Goal: Find specific page/section: Find specific page/section

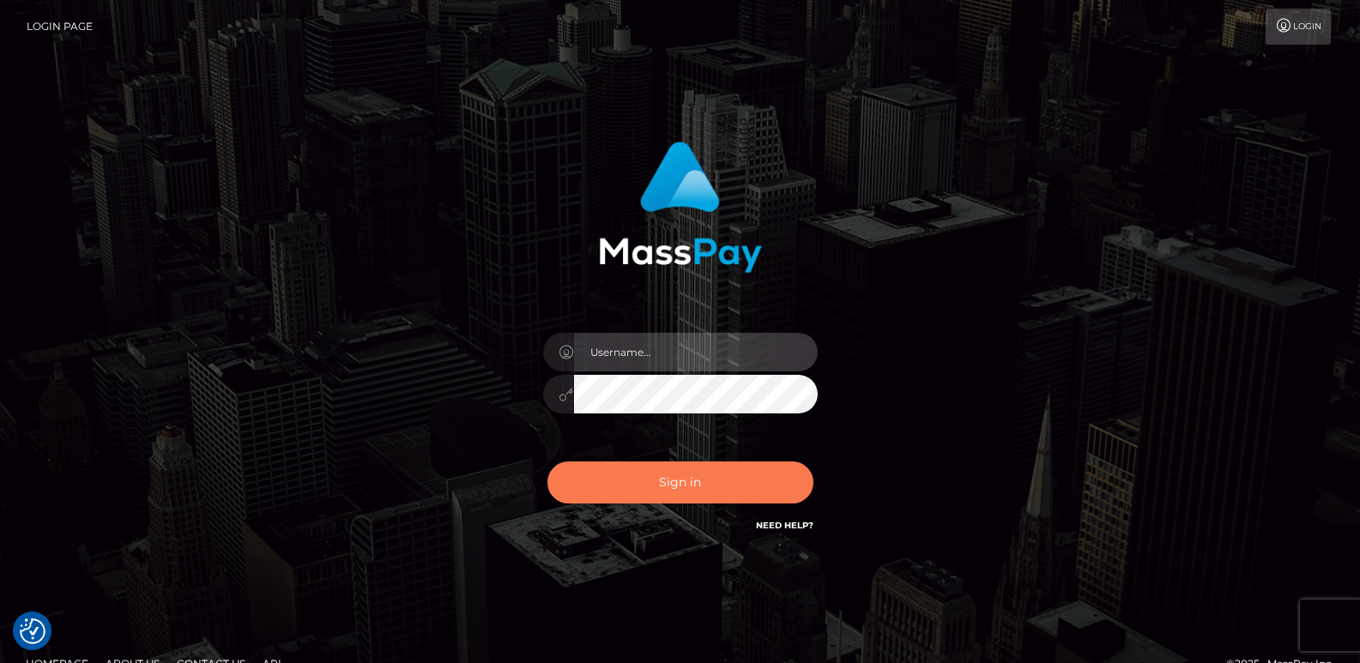
type input "[DOMAIN_NAME]"
click at [607, 484] on button "Sign in" at bounding box center [680, 483] width 266 height 42
type input "ts2.es"
click at [576, 465] on button "Sign in" at bounding box center [680, 483] width 266 height 42
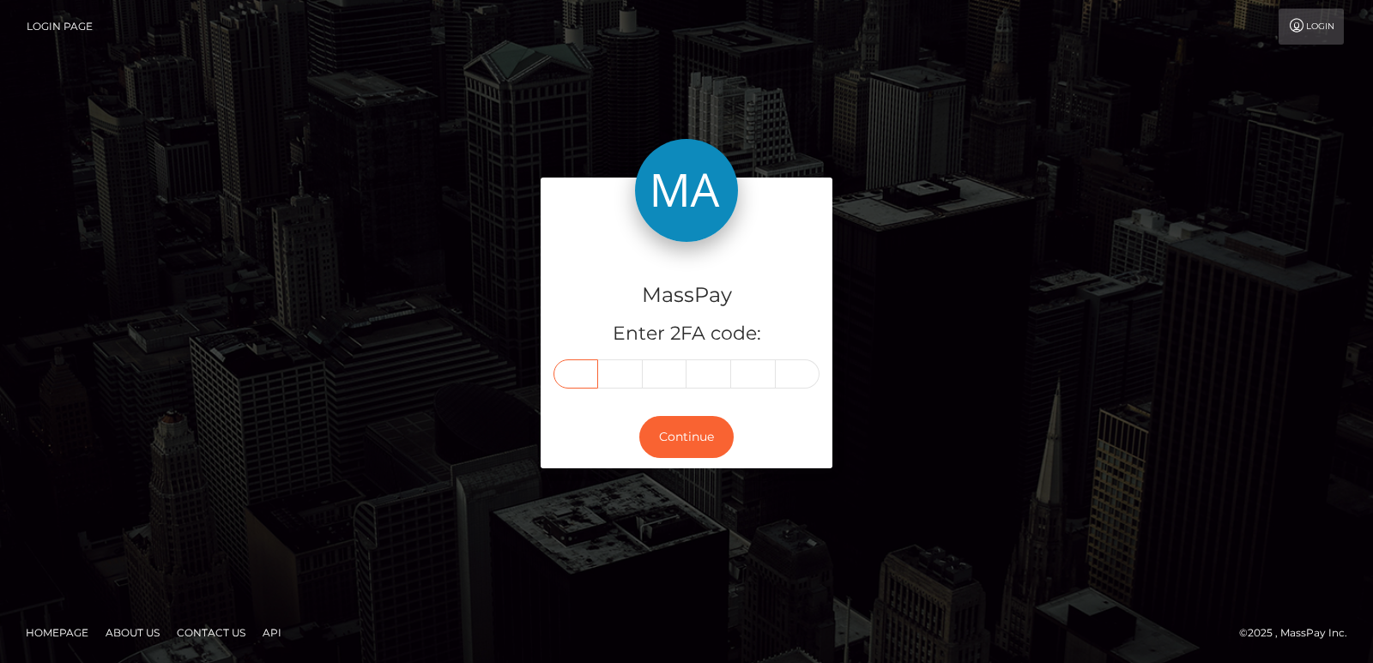
click at [567, 370] on input "text" at bounding box center [575, 373] width 45 height 29
paste input "5"
type input "5"
type input "1"
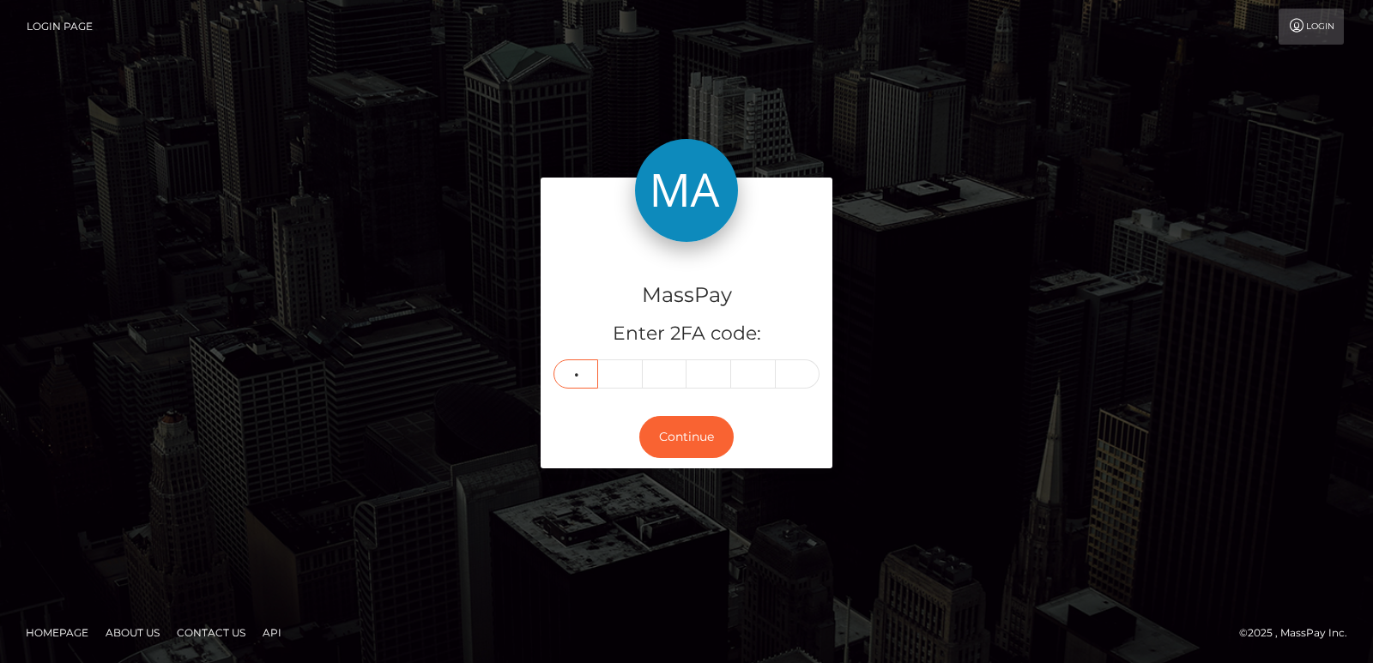
type input "2"
type input "8"
type input "7"
click at [665, 428] on button "Continue" at bounding box center [686, 437] width 94 height 42
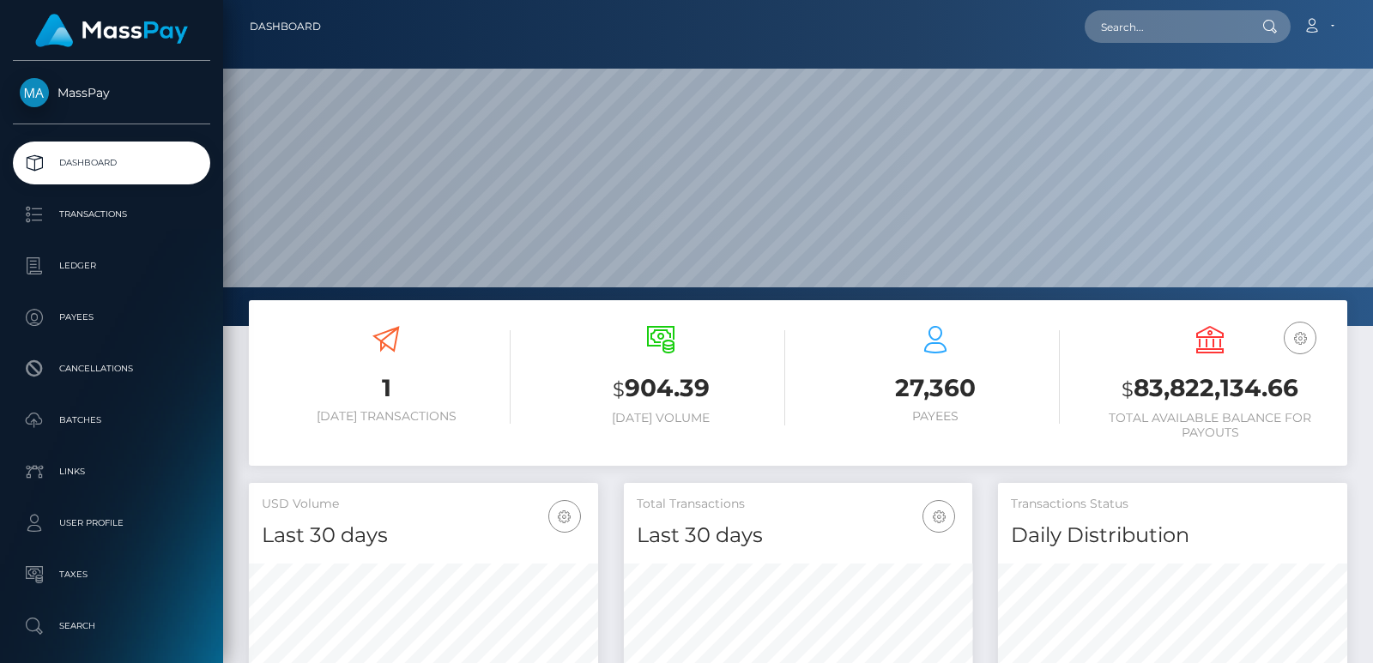
scroll to position [305, 348]
click at [1120, 42] on input "text" at bounding box center [1164, 26] width 161 height 33
paste input "chrystaltrkulja3@gmail.com"
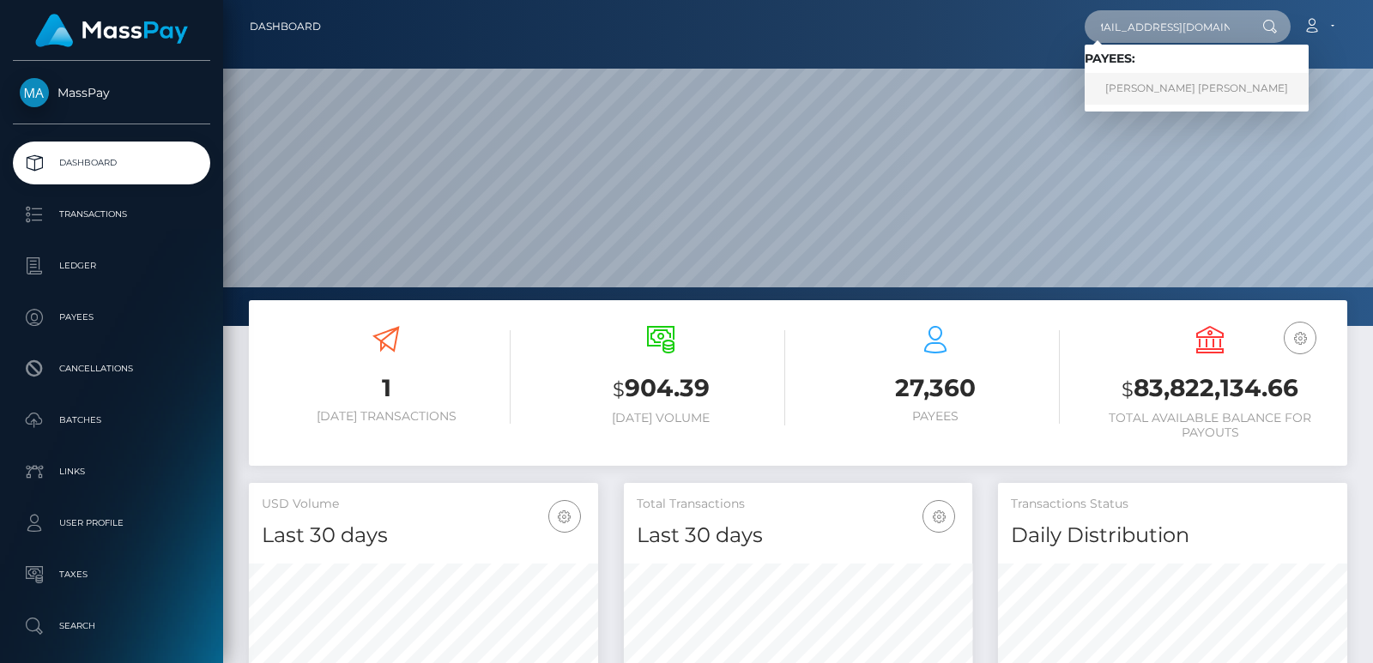
type input "[EMAIL_ADDRESS][DOMAIN_NAME]"
click at [1125, 89] on link "Chrystal Skye Trkulja" at bounding box center [1196, 89] width 224 height 32
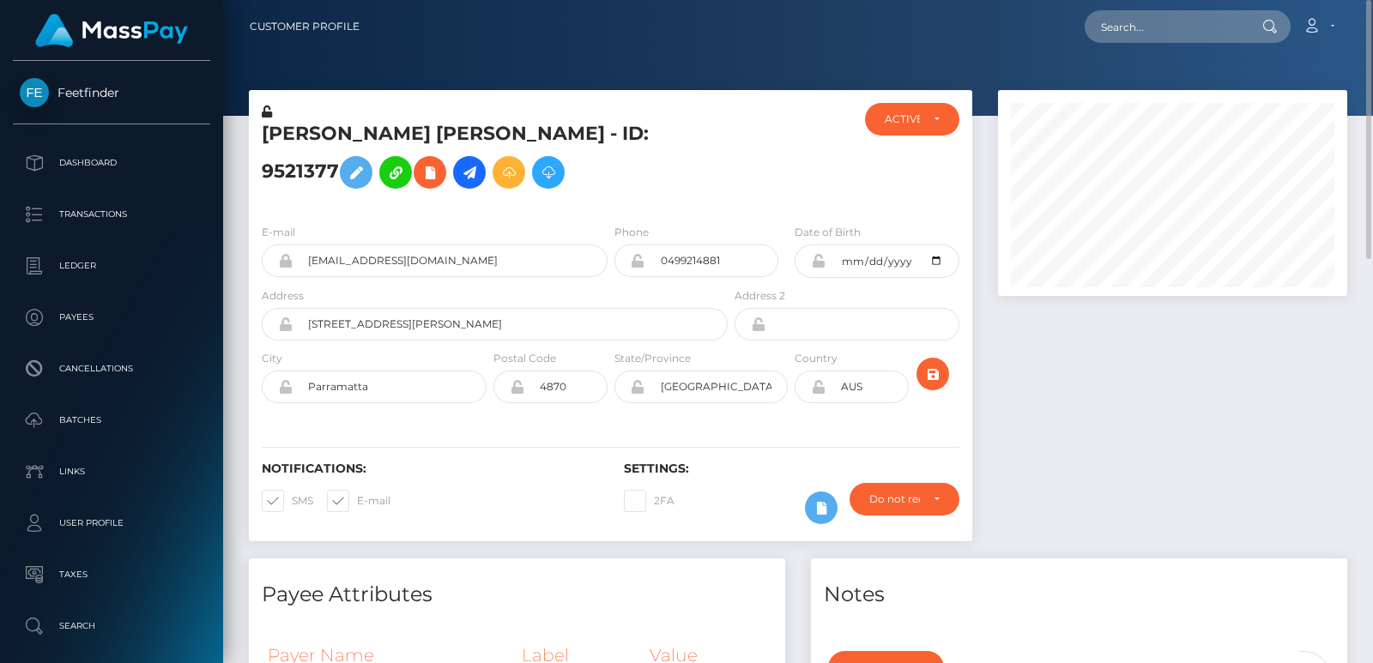
click at [305, 135] on h5 "Chrystal Skye Trkulja - ID: 9521377" at bounding box center [490, 159] width 456 height 76
copy h5 "Chrystal"
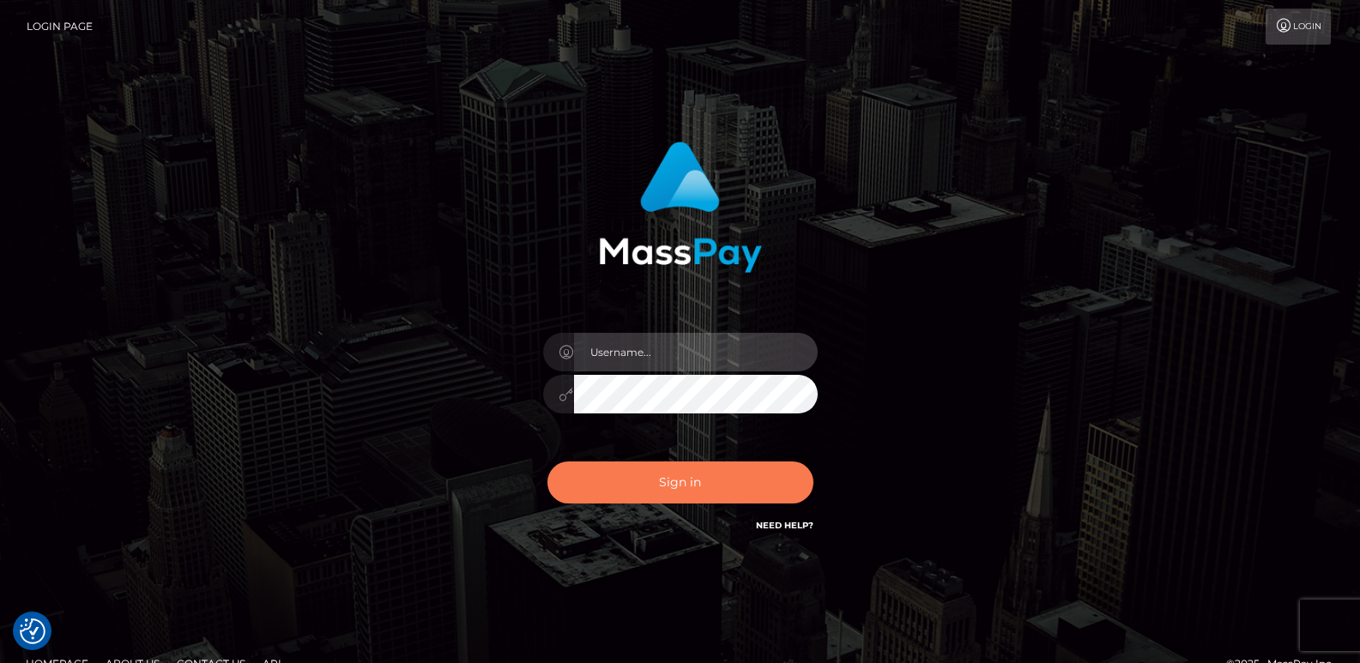
type input "[DOMAIN_NAME]"
click at [612, 484] on button "Sign in" at bounding box center [680, 483] width 266 height 42
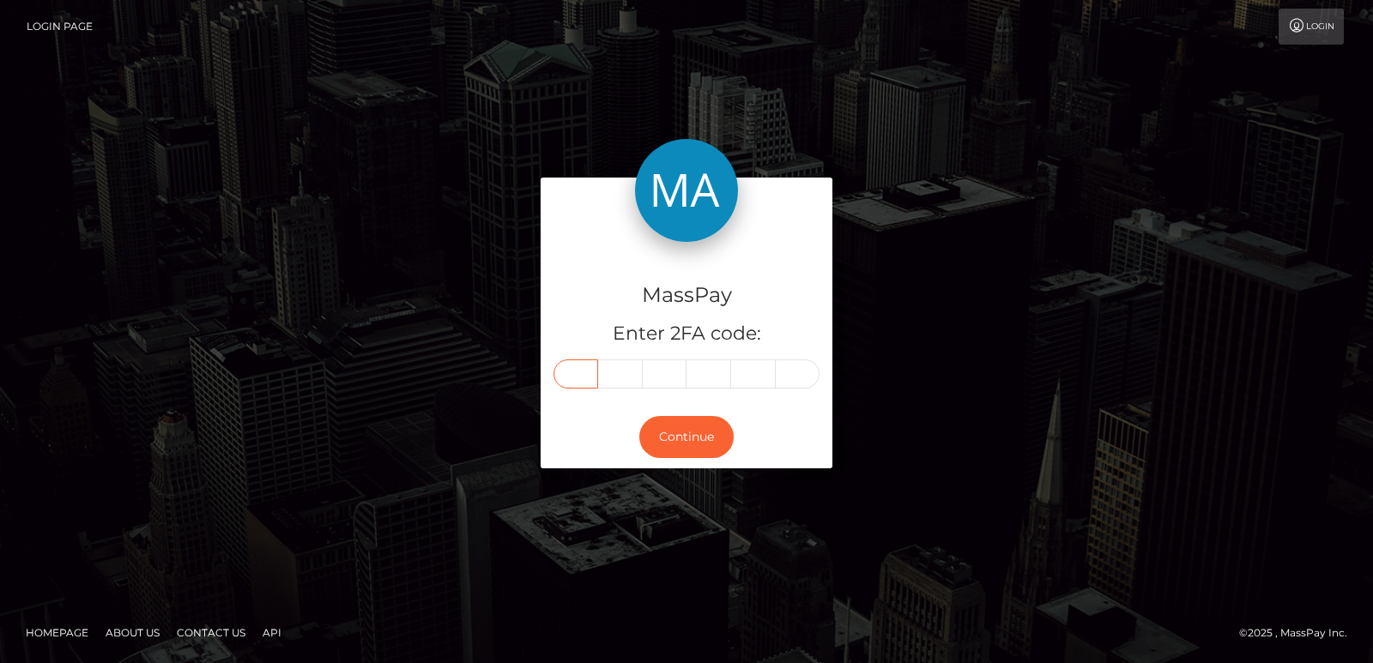
click at [570, 379] on input "text" at bounding box center [575, 373] width 45 height 29
paste input "2"
type input "2"
type input "6"
type input "7"
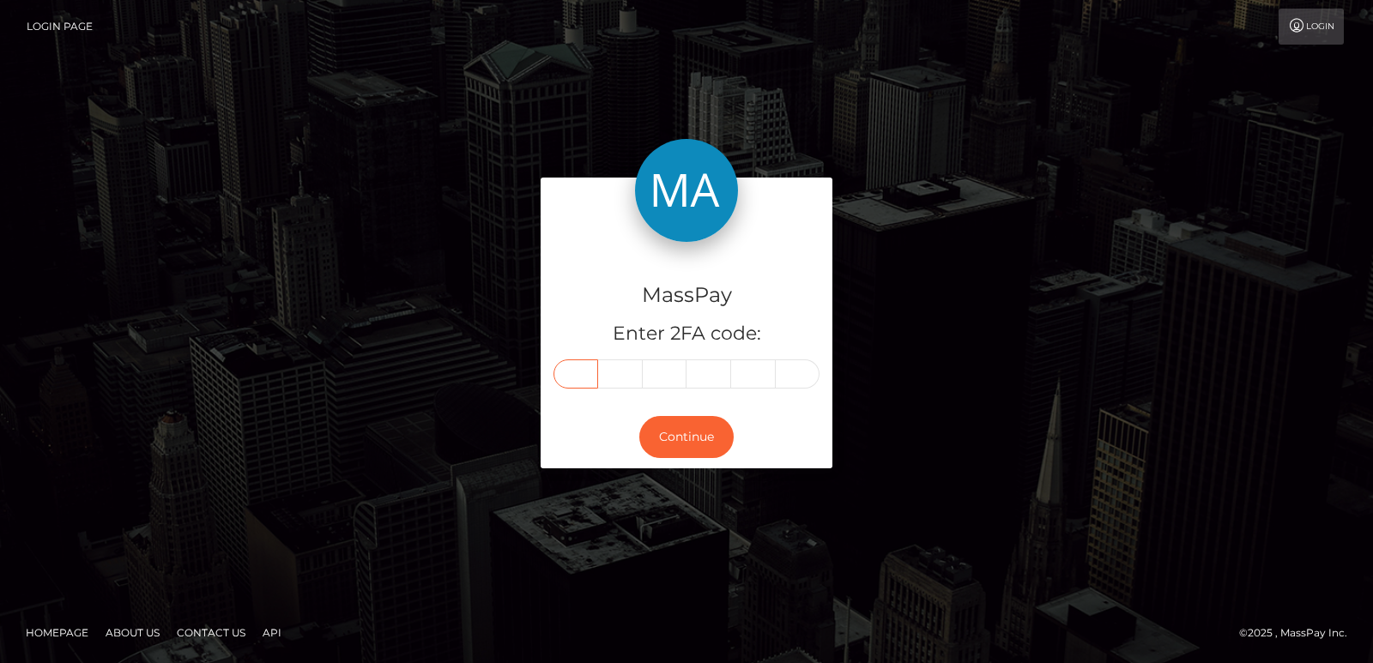
type input "1"
type input "6"
type input "1"
click at [676, 431] on button "Continue" at bounding box center [686, 437] width 94 height 42
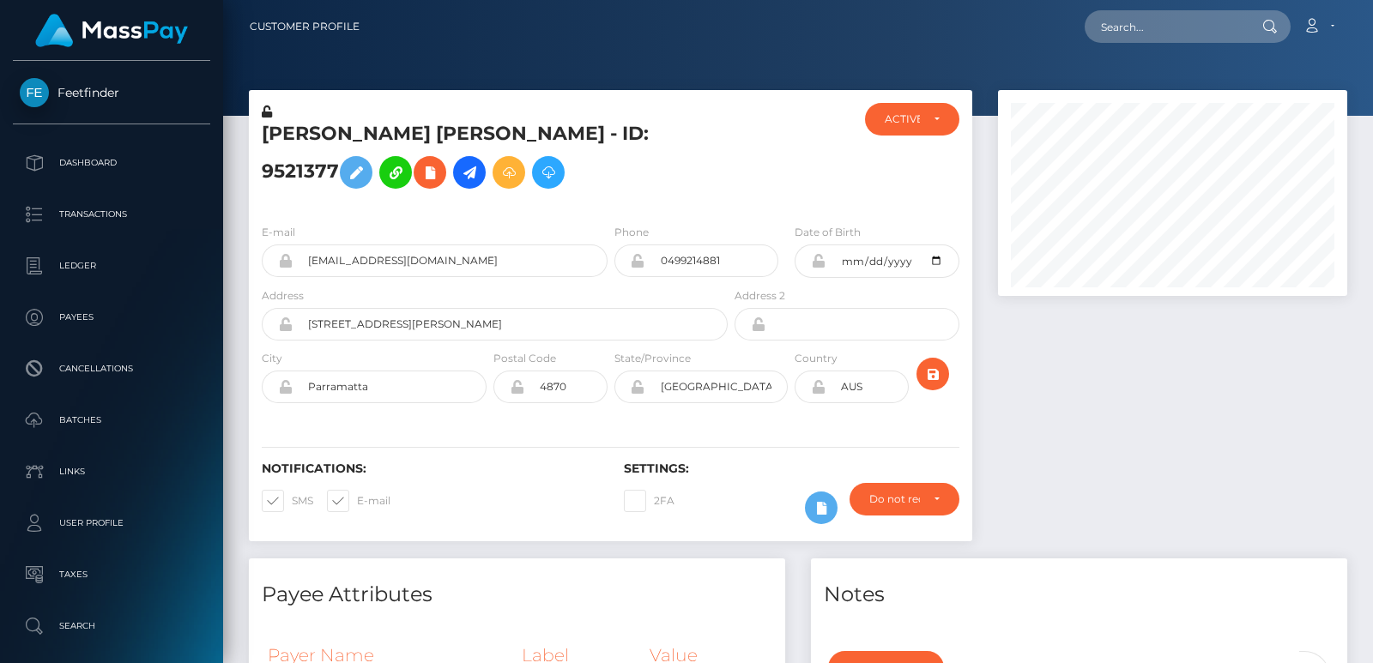
scroll to position [206, 348]
click at [1119, 34] on input "text" at bounding box center [1164, 26] width 161 height 33
paste input "eva.544@hotmail.com"
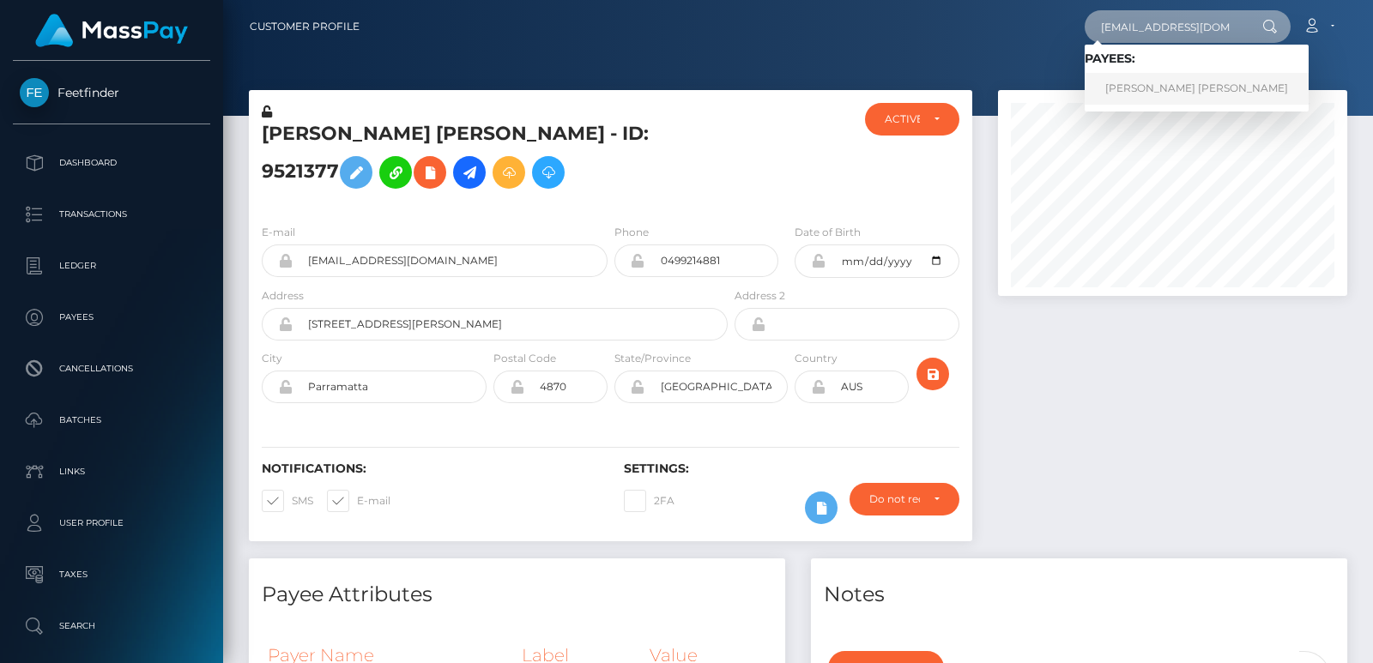
type input "eva.544@hotmail.com"
click at [1146, 87] on link "MARLEE JANE EVANS" at bounding box center [1196, 89] width 224 height 32
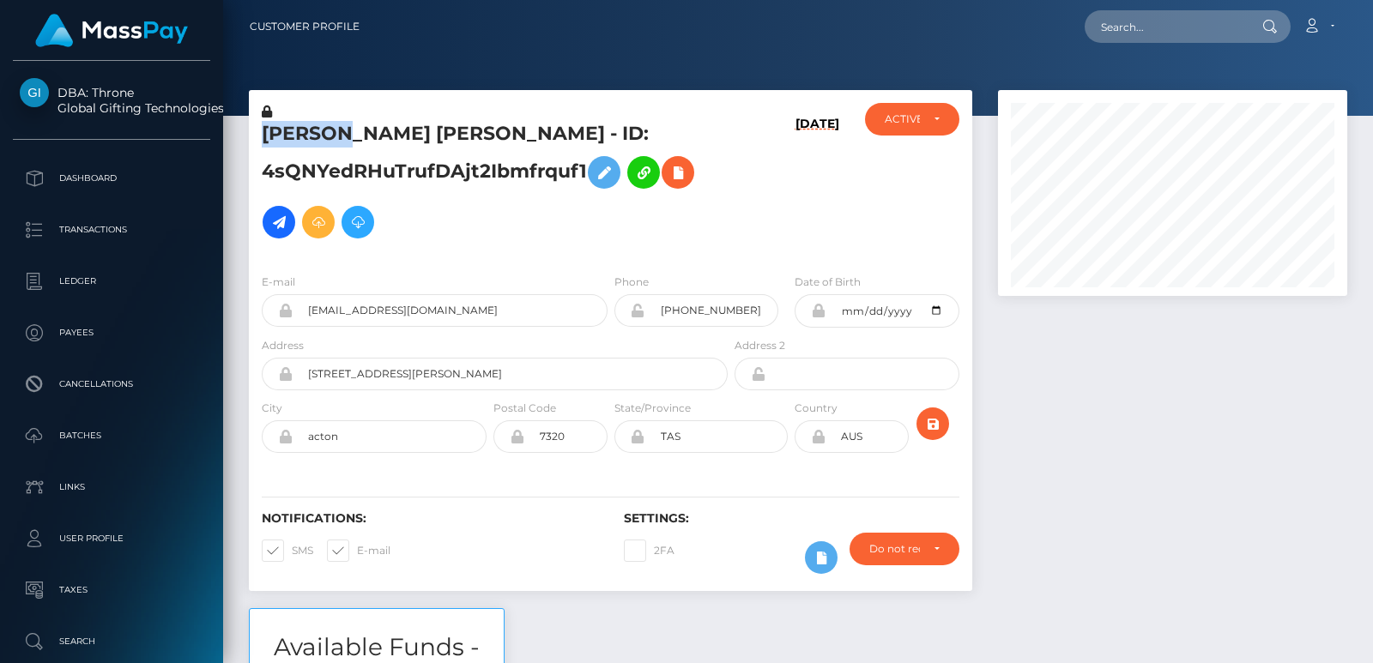
scroll to position [206, 348]
